Goal: Task Accomplishment & Management: Manage account settings

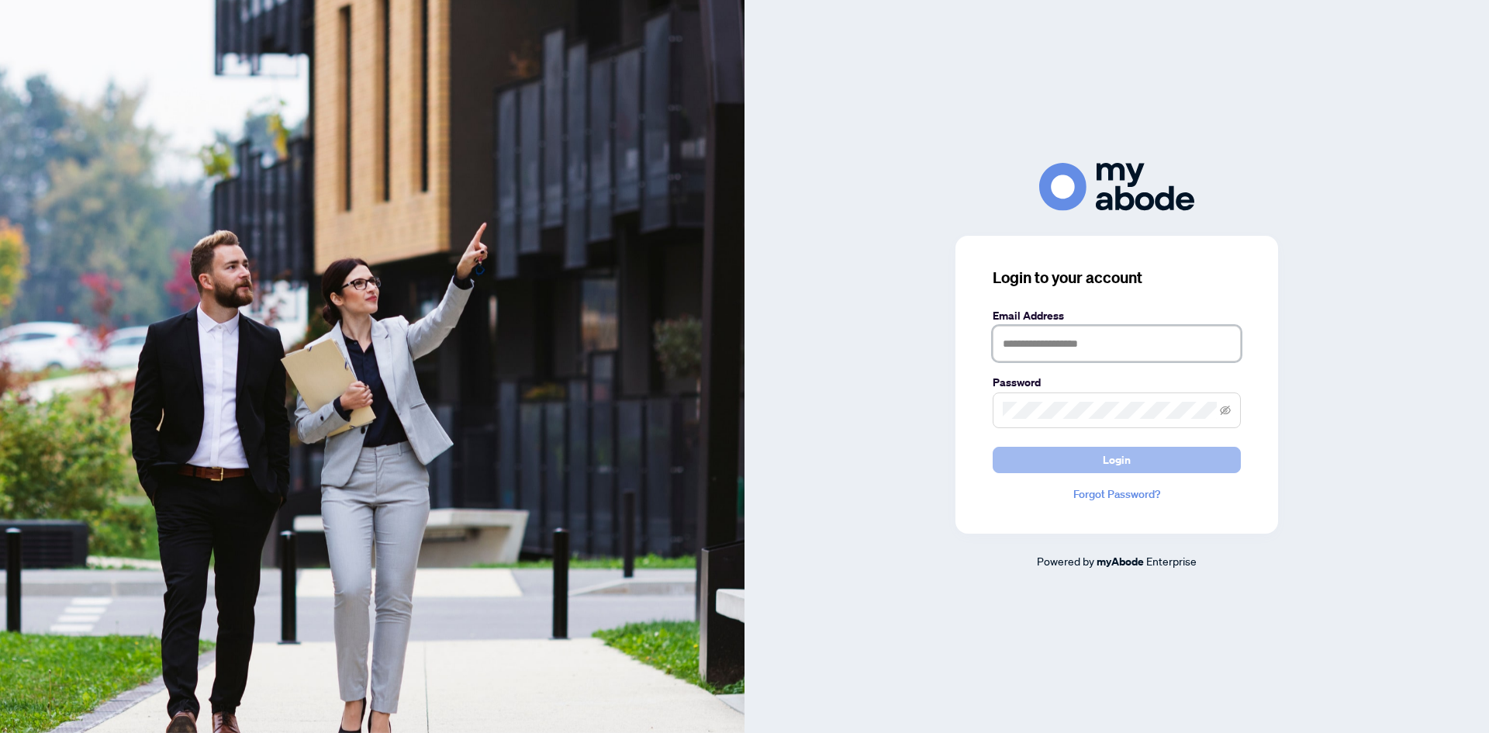
type input "**********"
click at [1049, 455] on button "Login" at bounding box center [1117, 460] width 248 height 26
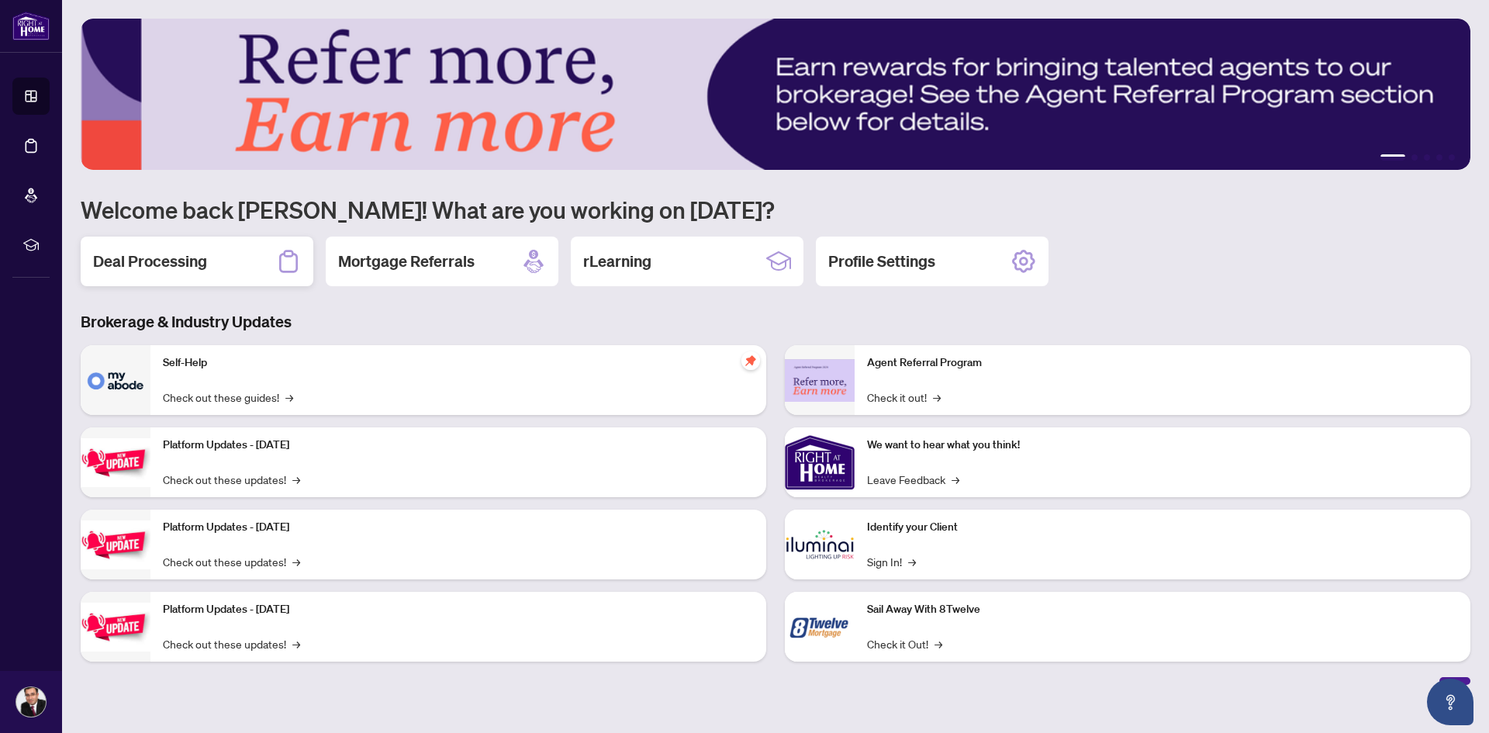
click at [216, 264] on div "Deal Processing" at bounding box center [197, 262] width 233 height 50
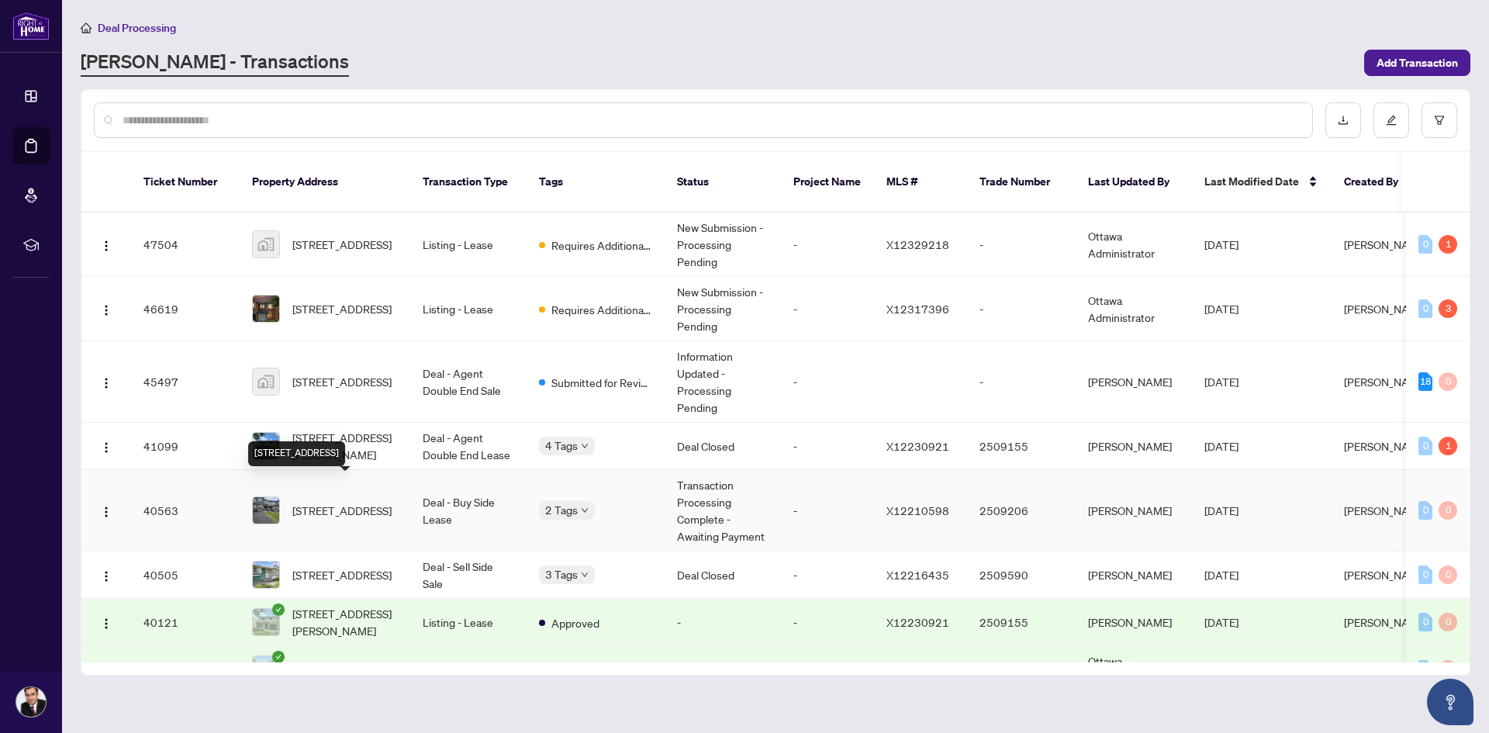
click at [368, 502] on span "1013 Kijik Cres, Ottawa, Ontario K1X 0G9, Canada" at bounding box center [341, 510] width 99 height 17
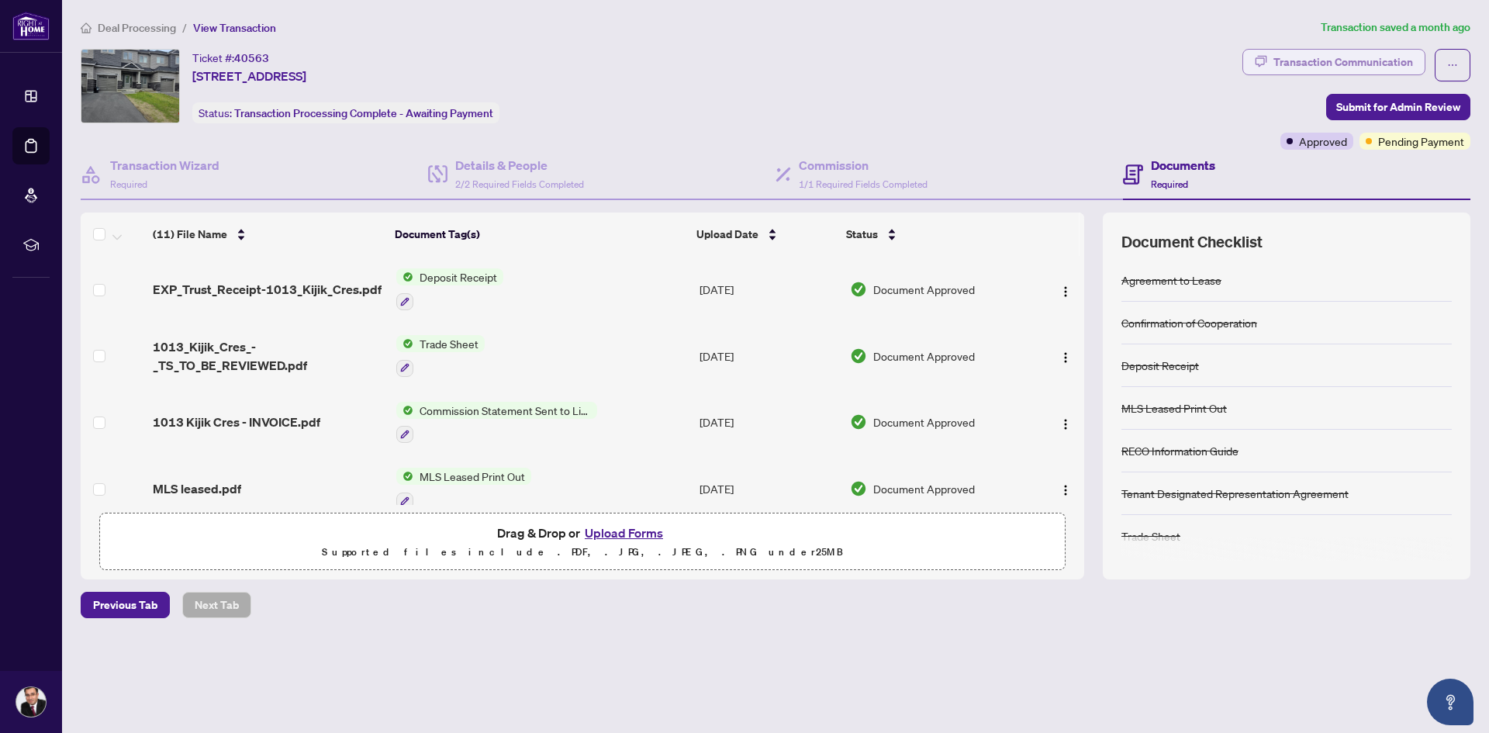
click at [1342, 60] on div "Transaction Communication" at bounding box center [1343, 62] width 140 height 25
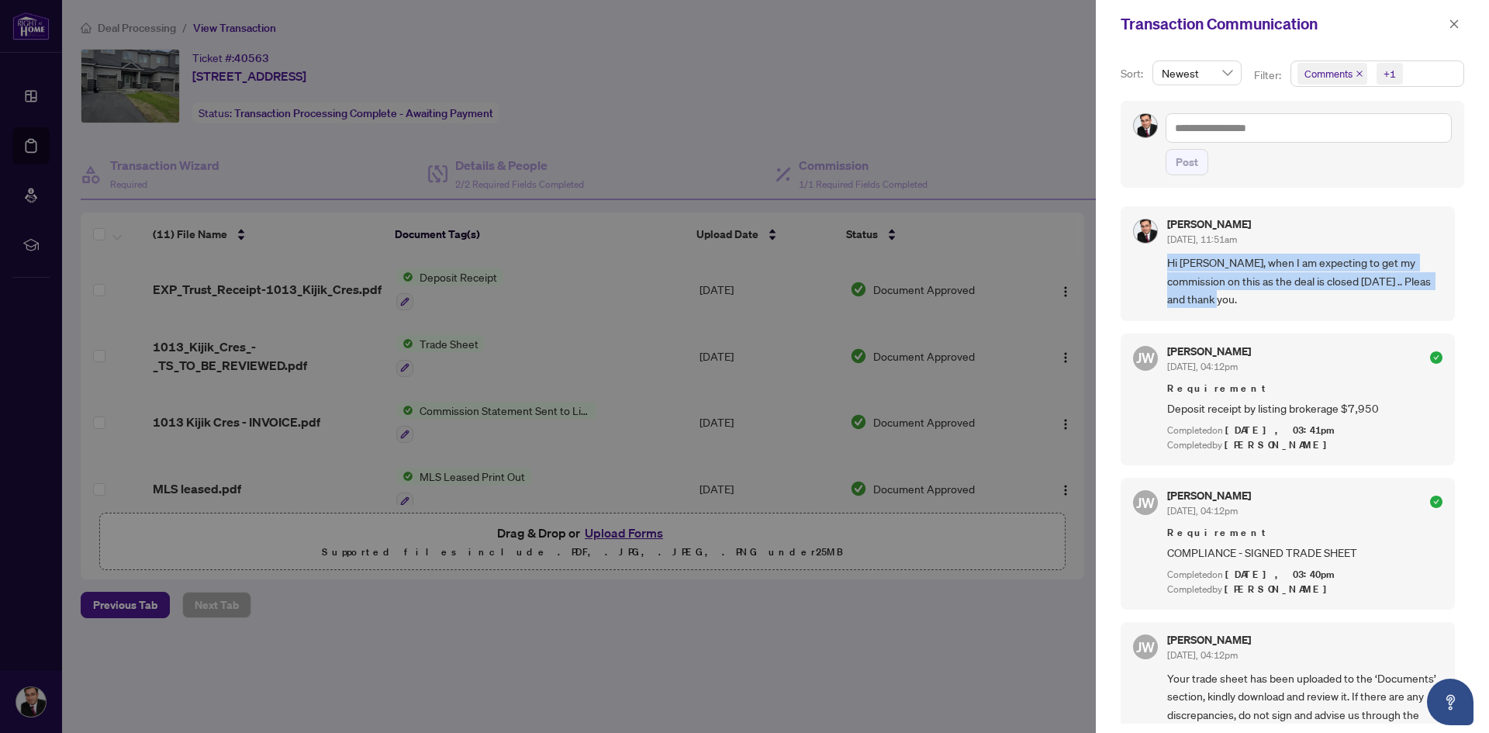
drag, startPoint x: 1166, startPoint y: 261, endPoint x: 1294, endPoint y: 317, distance: 139.9
click at [1294, 317] on div "Jay Al Shekargy Aug/12/2025, 11:51am Hi Luna, when I am expecting to get my com…" at bounding box center [1288, 263] width 334 height 114
copy span "Hi Luna, when I am expecting to get my commission on this as the deal is closed…"
click at [1217, 306] on span "Hi Luna, when I am expecting to get my commission on this as the deal is closed…" at bounding box center [1304, 281] width 275 height 54
click at [1454, 23] on icon "close" at bounding box center [1454, 24] width 11 height 11
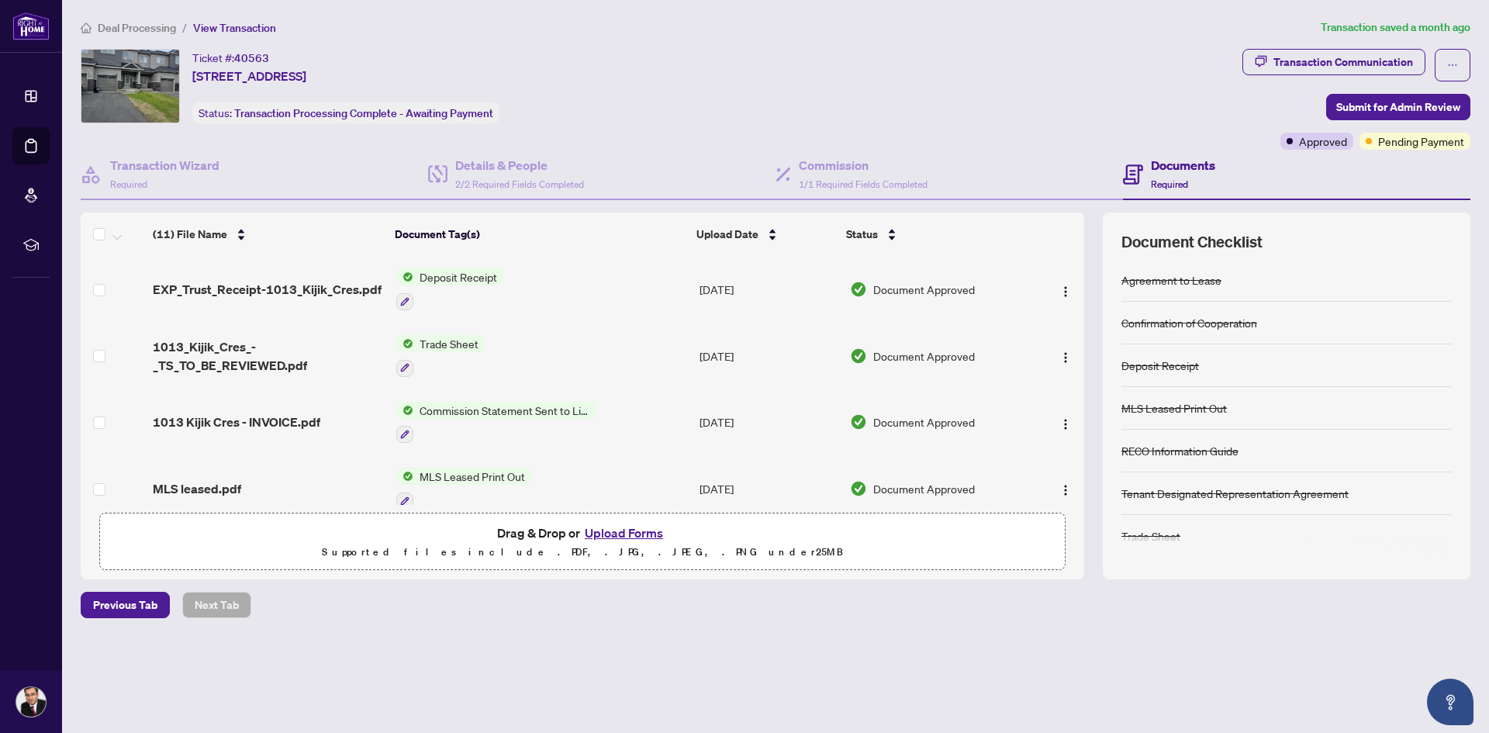
drag, startPoint x: 190, startPoint y: 71, endPoint x: 475, endPoint y: 67, distance: 284.6
click at [475, 67] on div "Ticket #: 40563 1013 Kijik Cres, Ottawa, Ontario K1X 0G9, Canada Status: Transa…" at bounding box center [658, 86] width 1155 height 74
copy span "1013 Kijik Cres, Ottawa, Ontario K1X 0G9, Canada"
